Goal: Information Seeking & Learning: Learn about a topic

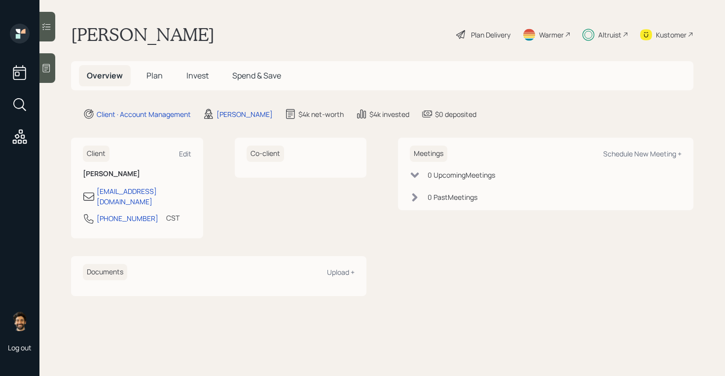
click at [188, 77] on span "Invest" at bounding box center [198, 75] width 22 height 11
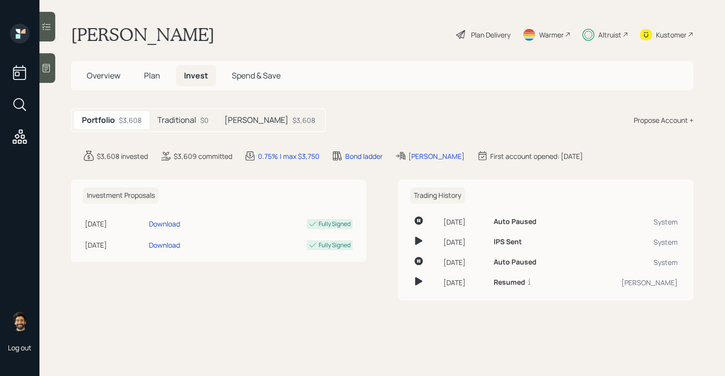
click at [244, 125] on div "[PERSON_NAME] $3,608" at bounding box center [270, 120] width 107 height 18
